Goal: Information Seeking & Learning: Understand process/instructions

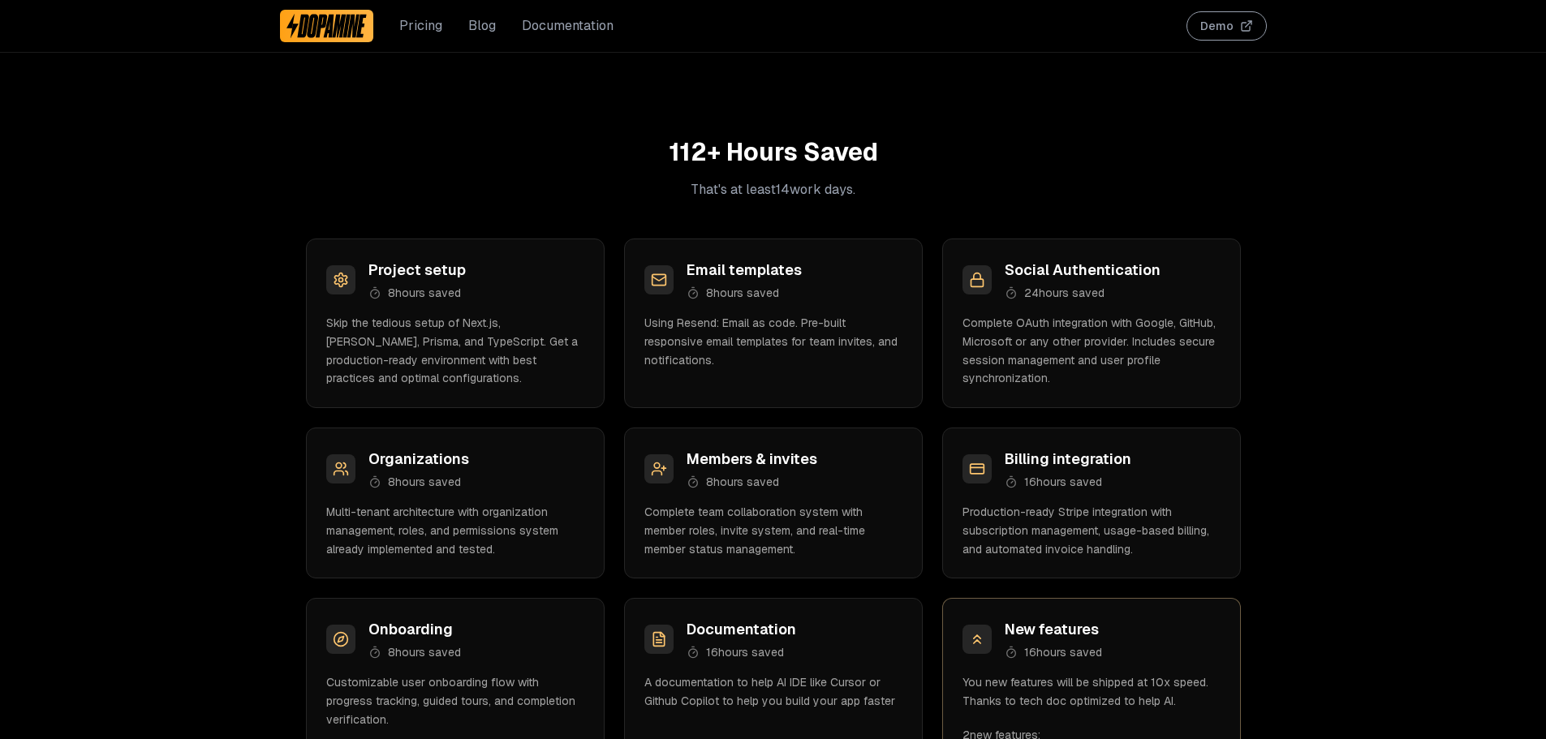
scroll to position [2029, 0]
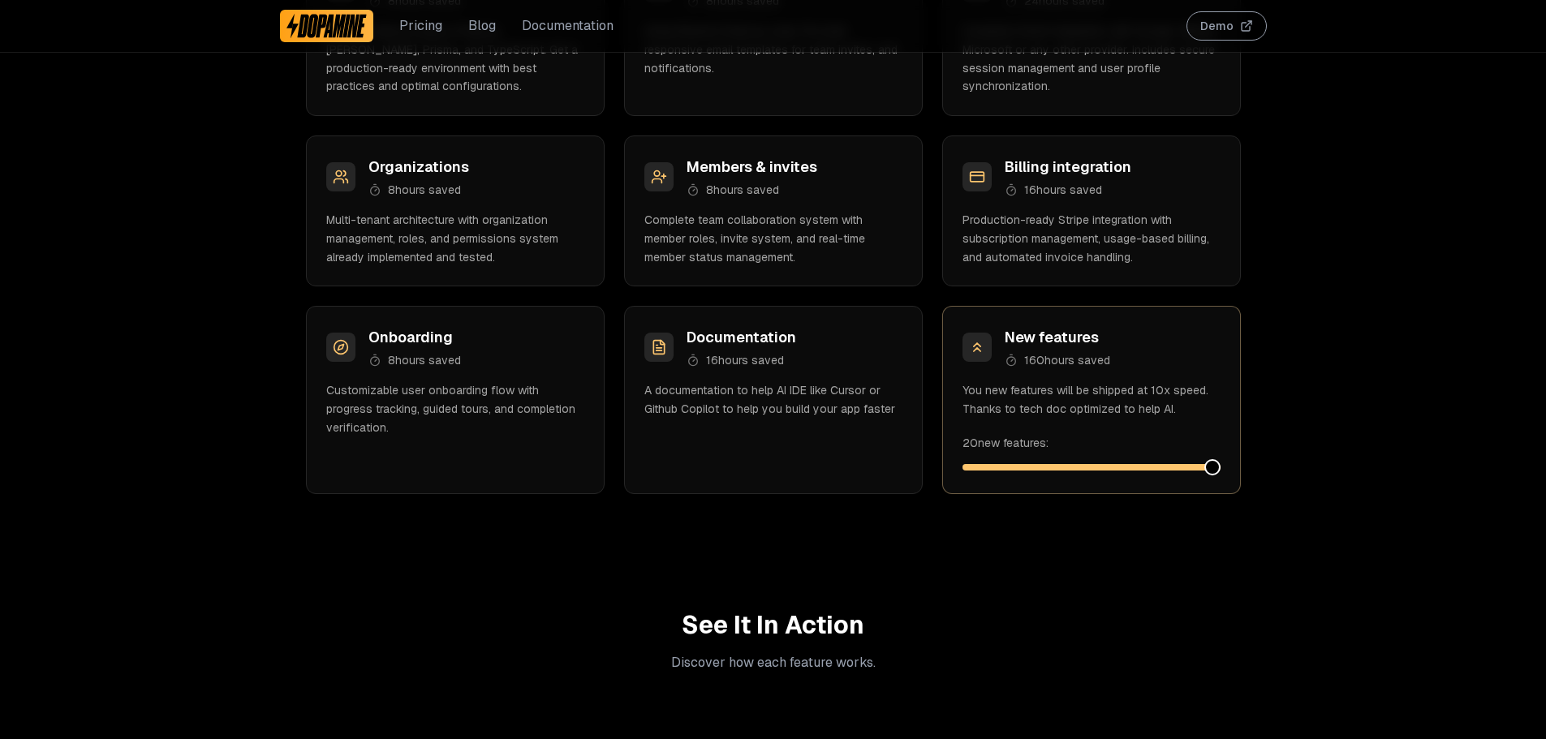
click at [1220, 468] on span at bounding box center [1212, 467] width 16 height 16
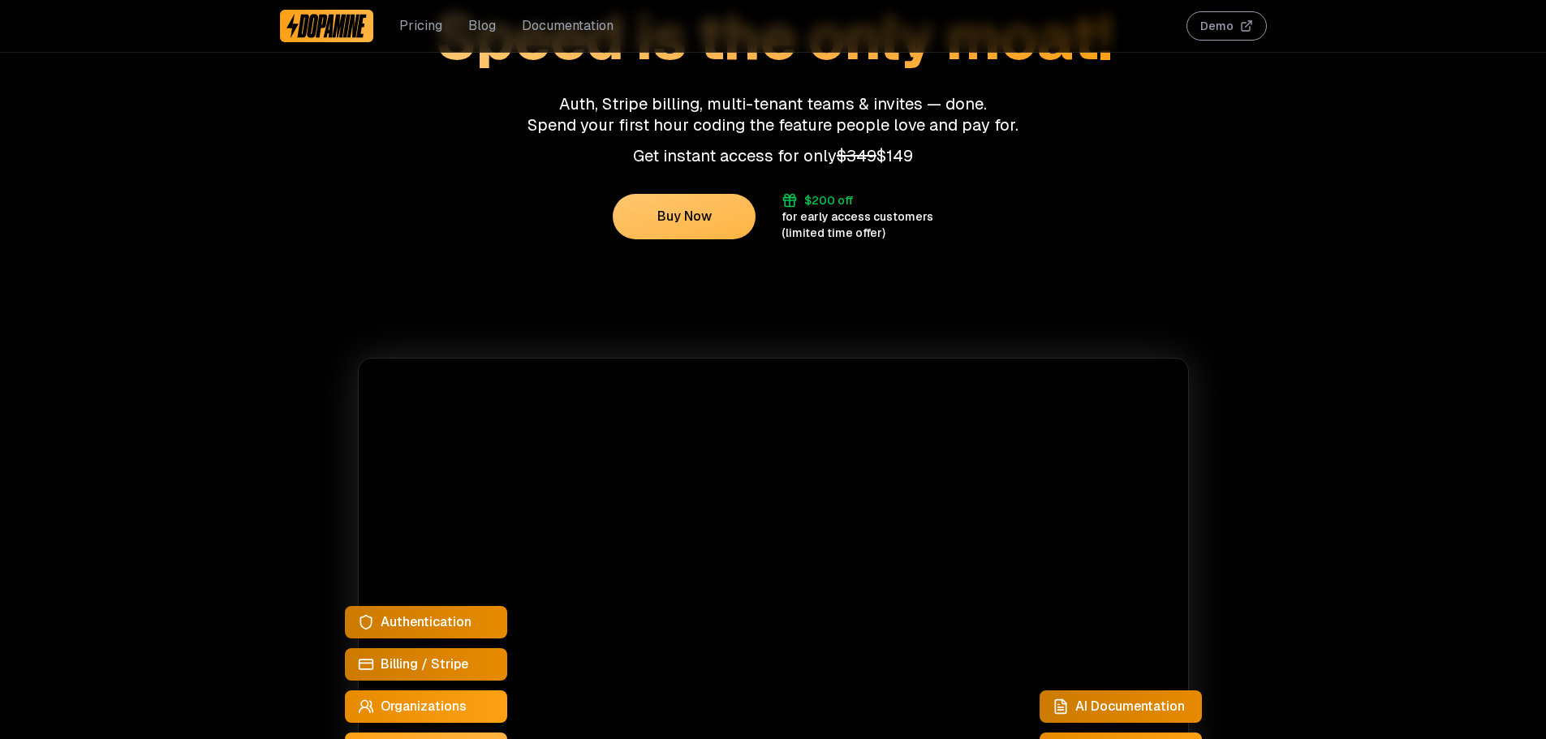
scroll to position [0, 0]
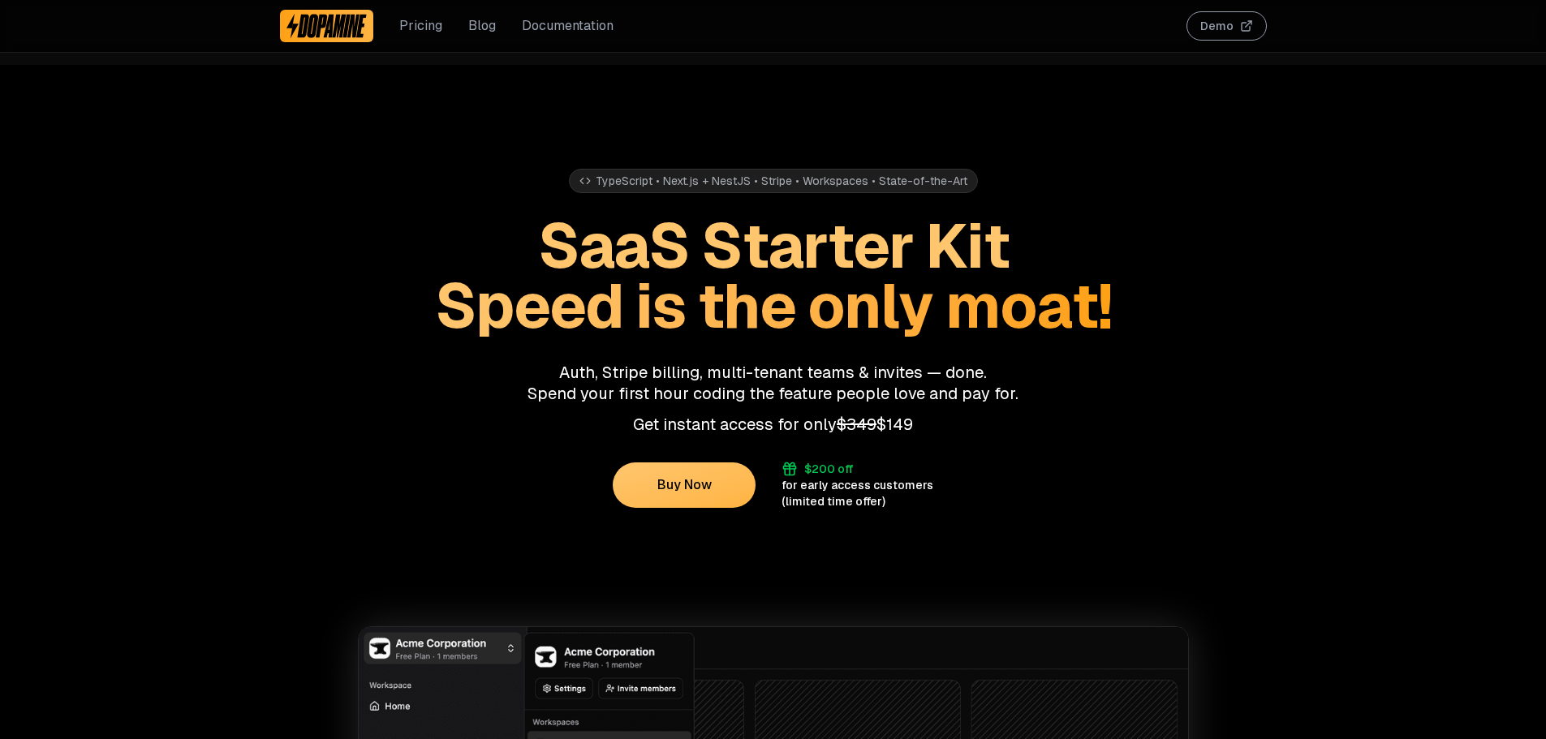
click at [1228, 14] on button "Demo" at bounding box center [1226, 25] width 80 height 29
click at [575, 28] on link "Documentation" at bounding box center [568, 25] width 92 height 19
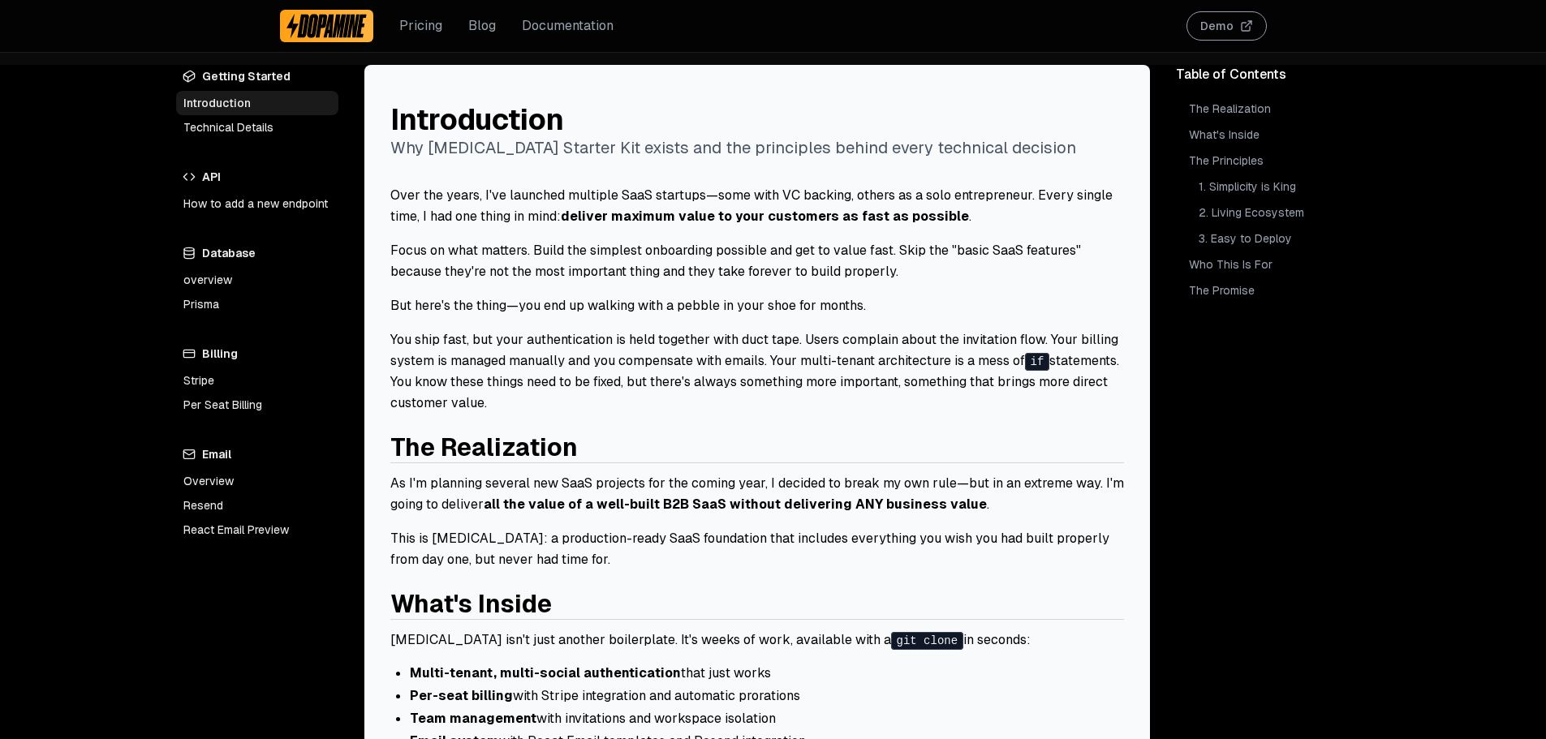
click at [261, 205] on link "How to add a new endpoint" at bounding box center [257, 203] width 162 height 24
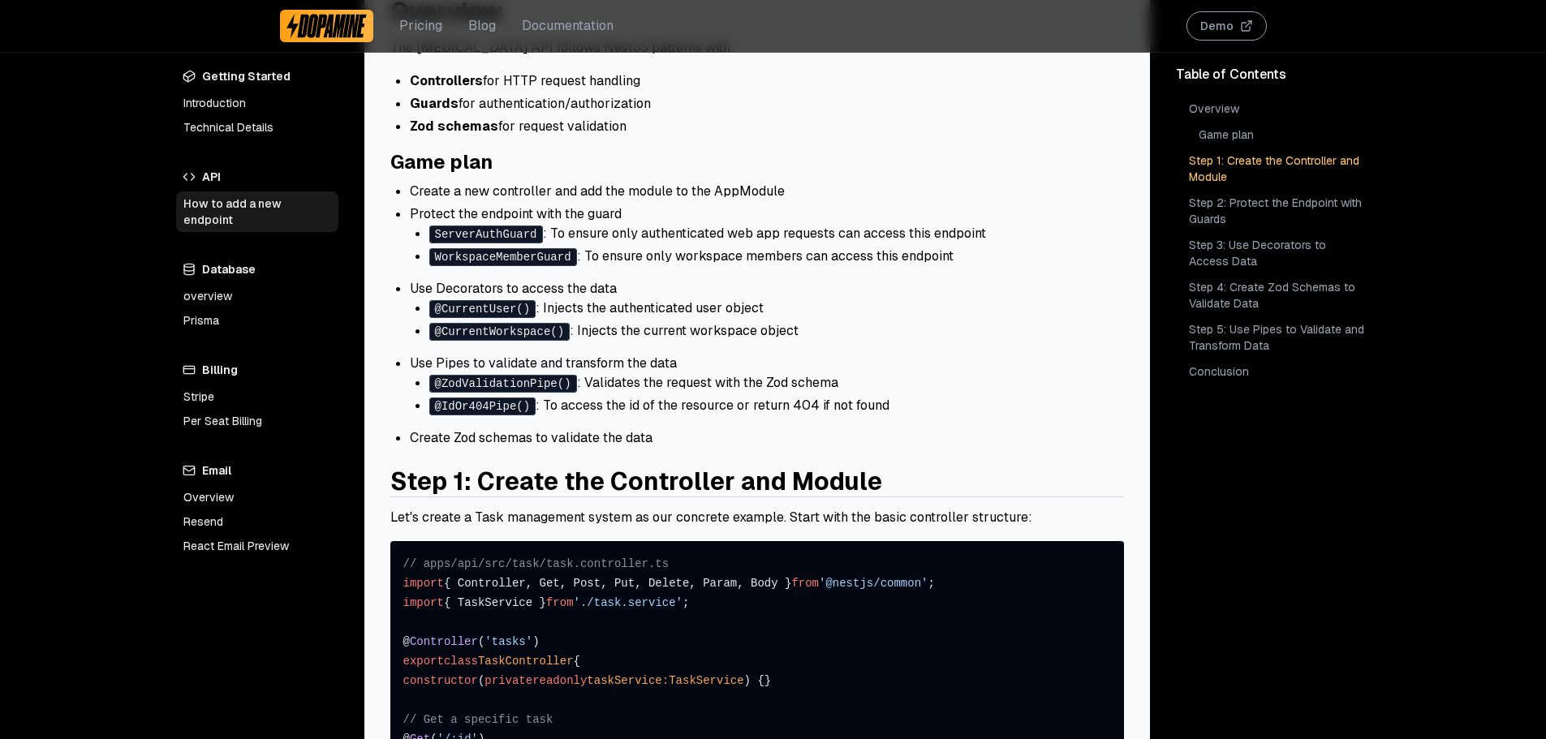
scroll to position [81, 0]
